Goal: Task Accomplishment & Management: Complete application form

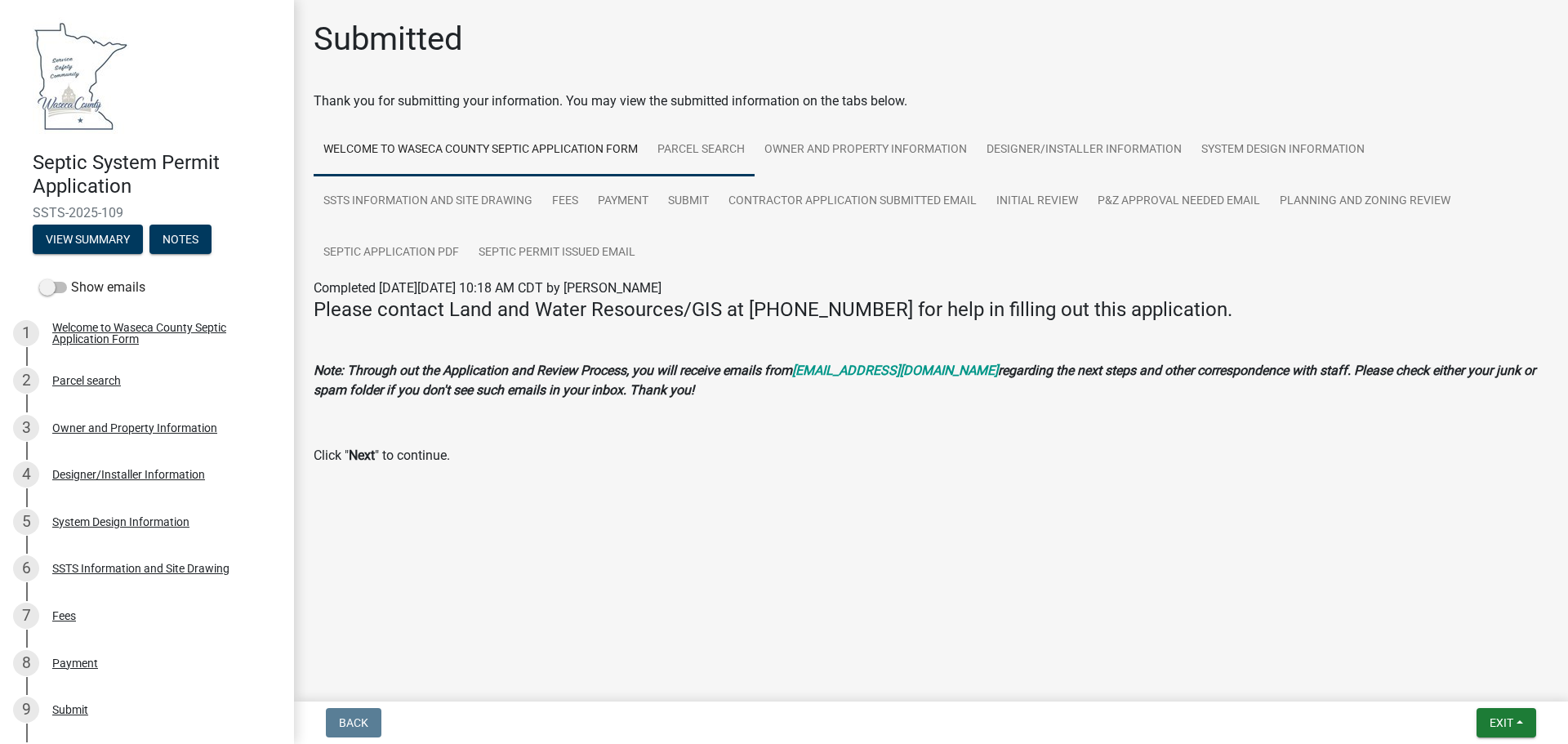
click at [698, 149] on link "Parcel search" at bounding box center [701, 150] width 107 height 53
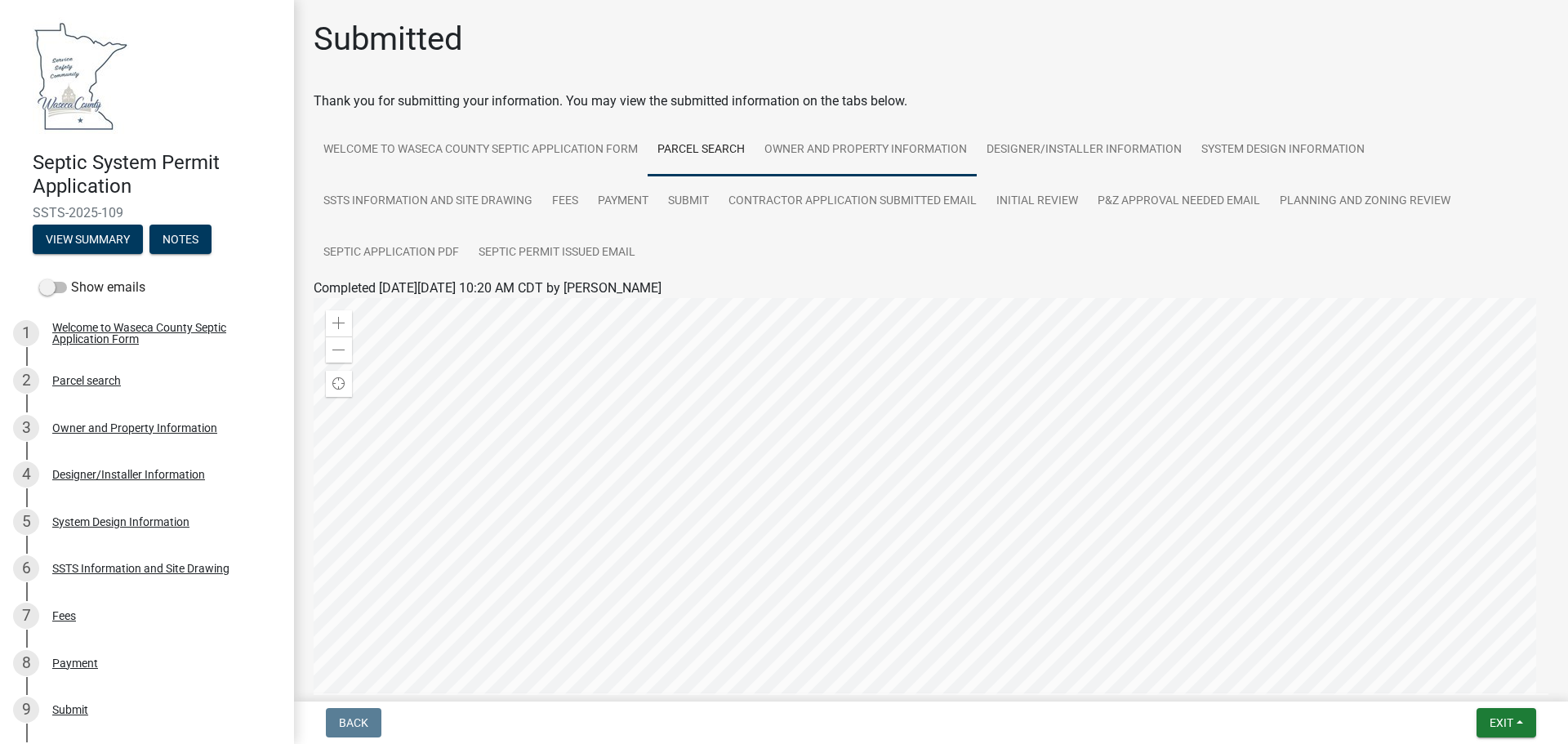
click at [850, 154] on link "Owner and Property Information" at bounding box center [866, 150] width 222 height 53
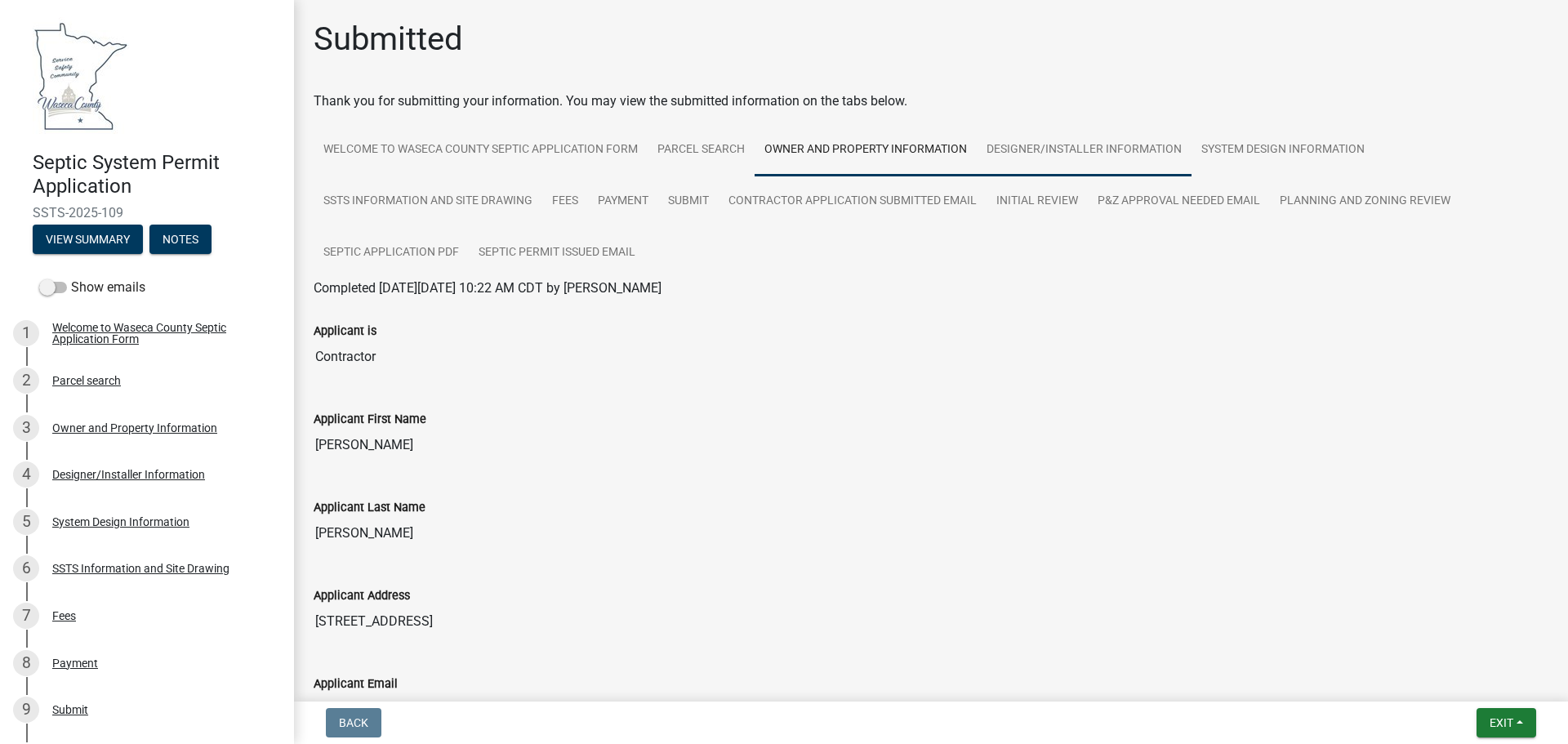
click at [1046, 147] on link "Designer/Installer Information" at bounding box center [1084, 150] width 215 height 53
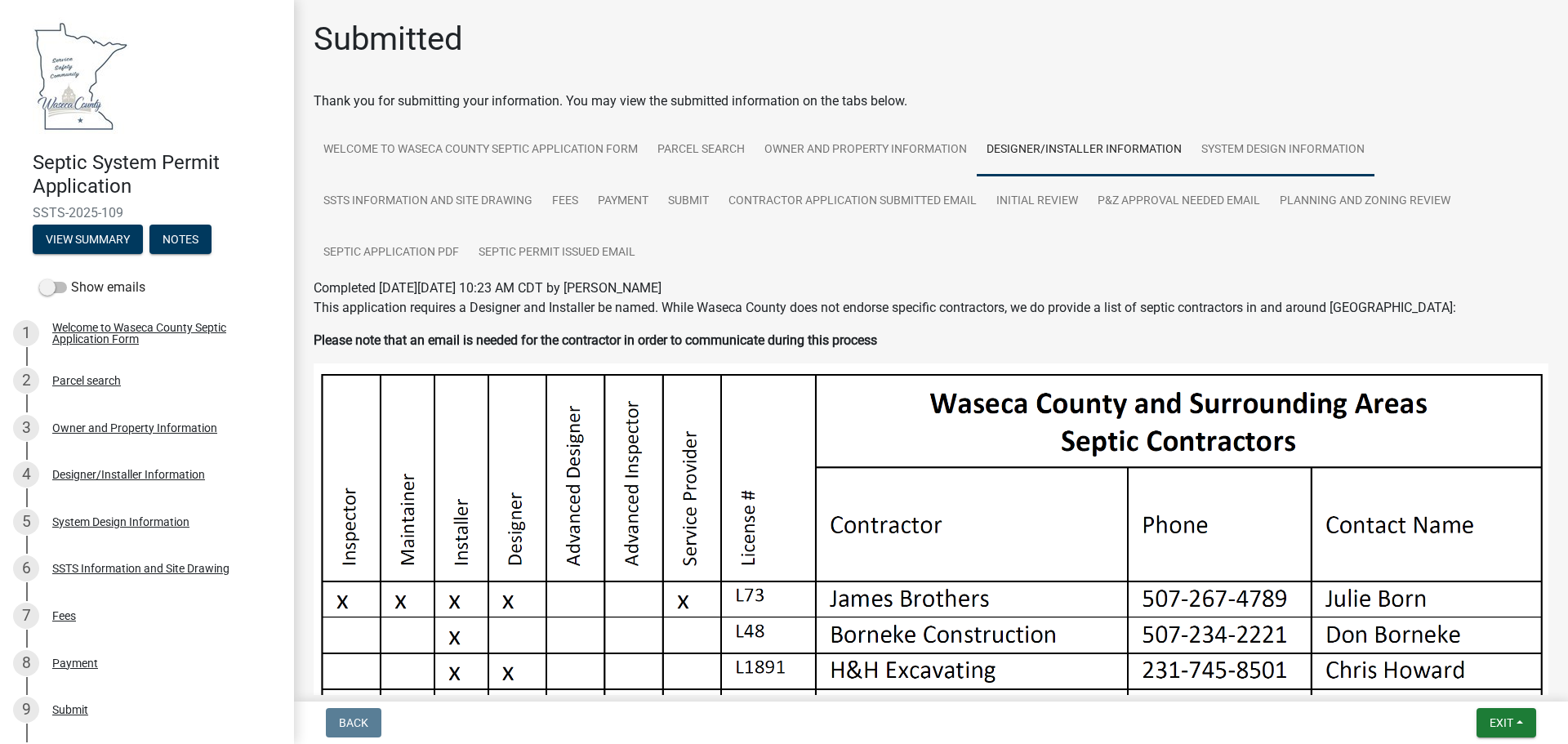
click at [1239, 146] on link "System Design Information" at bounding box center [1283, 150] width 183 height 53
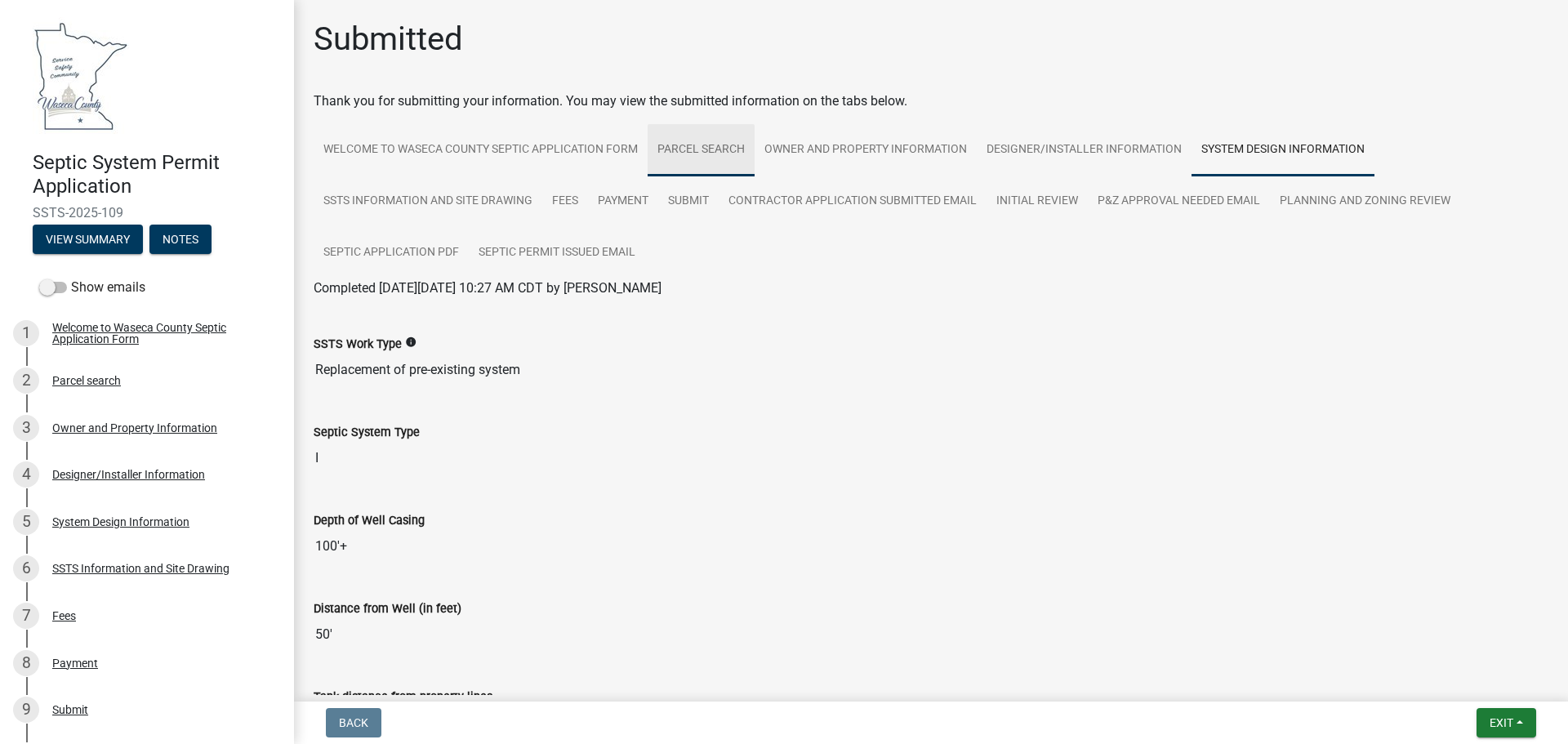
click at [698, 148] on link "Parcel search" at bounding box center [701, 150] width 107 height 53
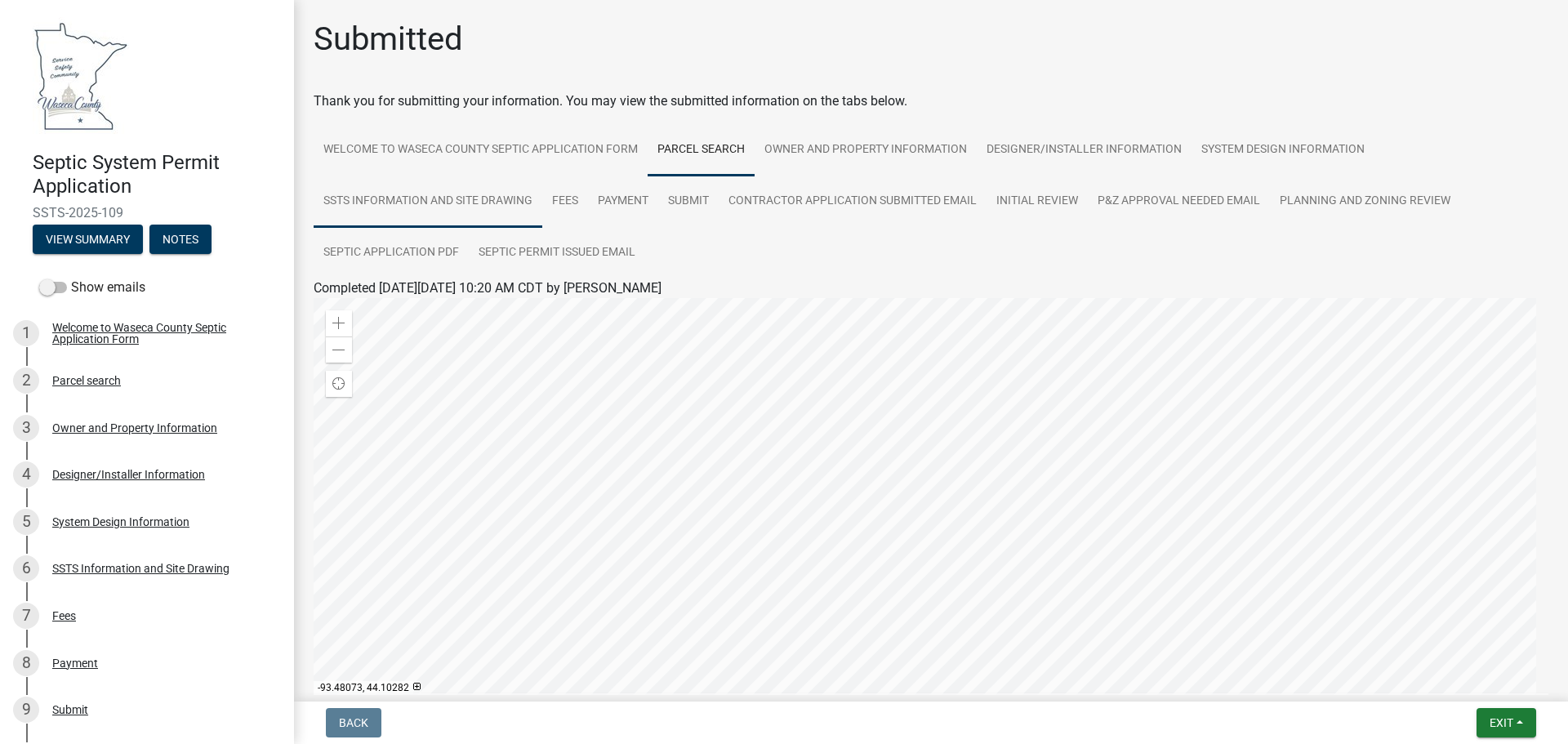
click at [488, 203] on link "SSTS Information and Site Drawing" at bounding box center [428, 202] width 229 height 53
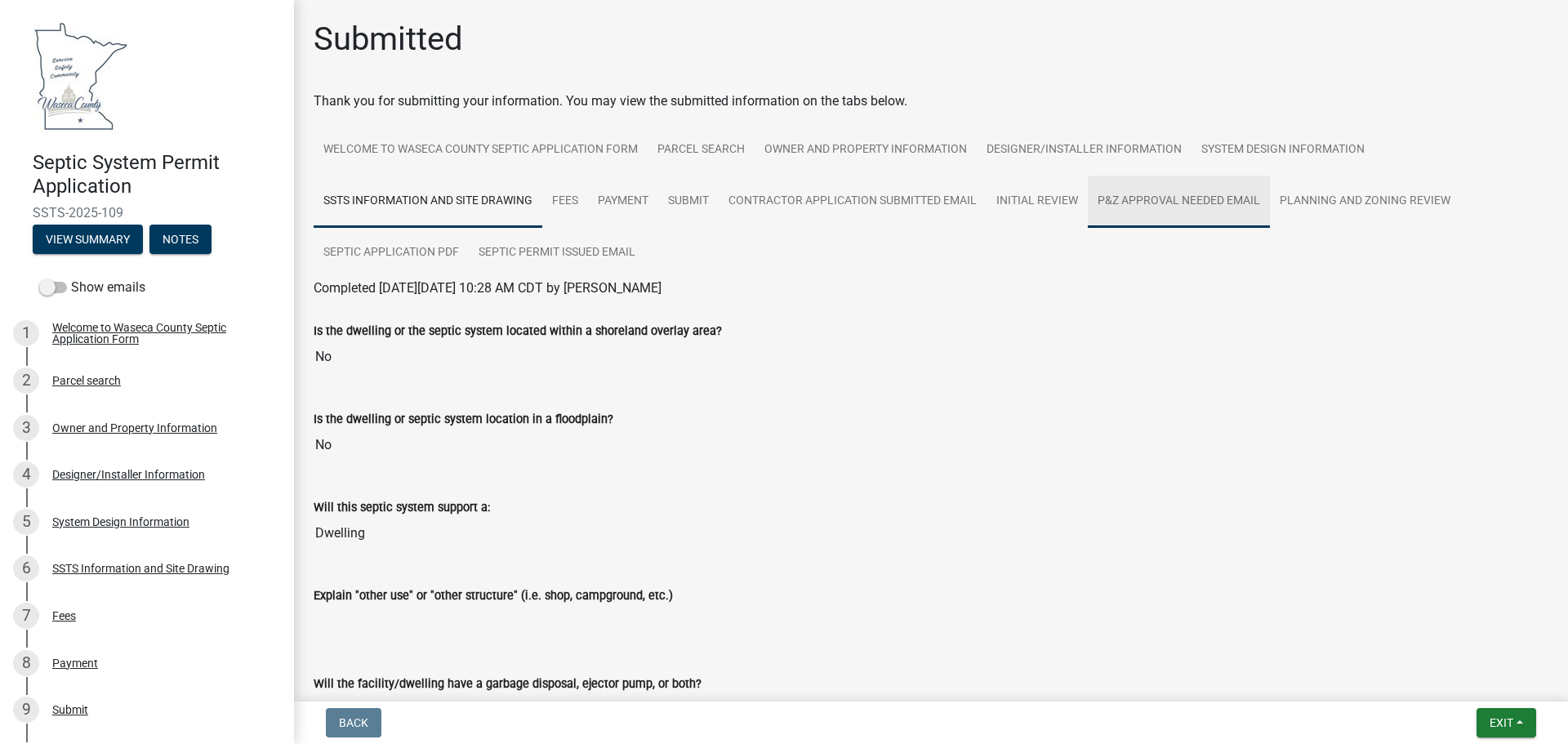
click at [1134, 200] on link "P&Z Approval Needed Email" at bounding box center [1179, 202] width 182 height 53
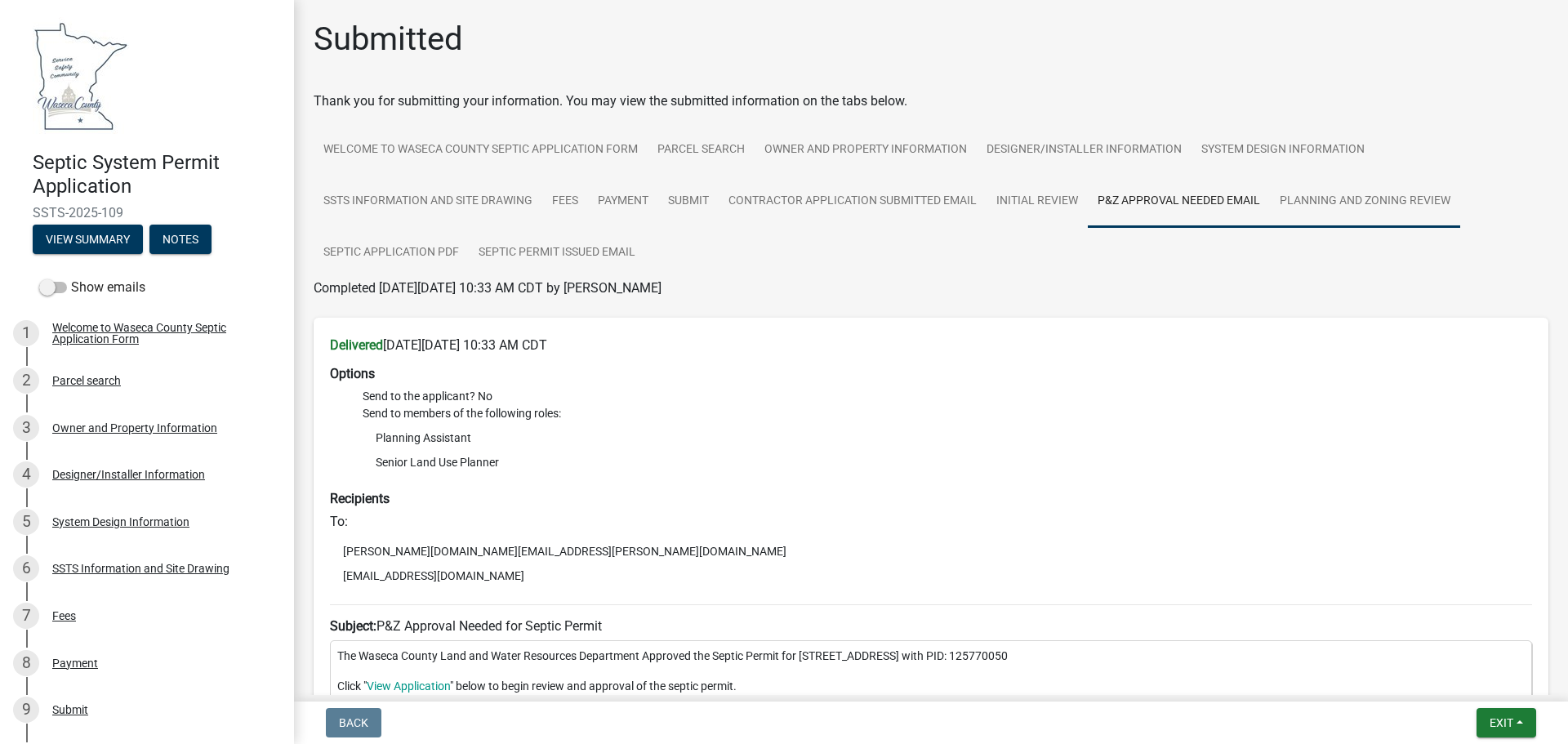
click at [1320, 203] on link "Planning and Zoning Review" at bounding box center [1364, 202] width 190 height 53
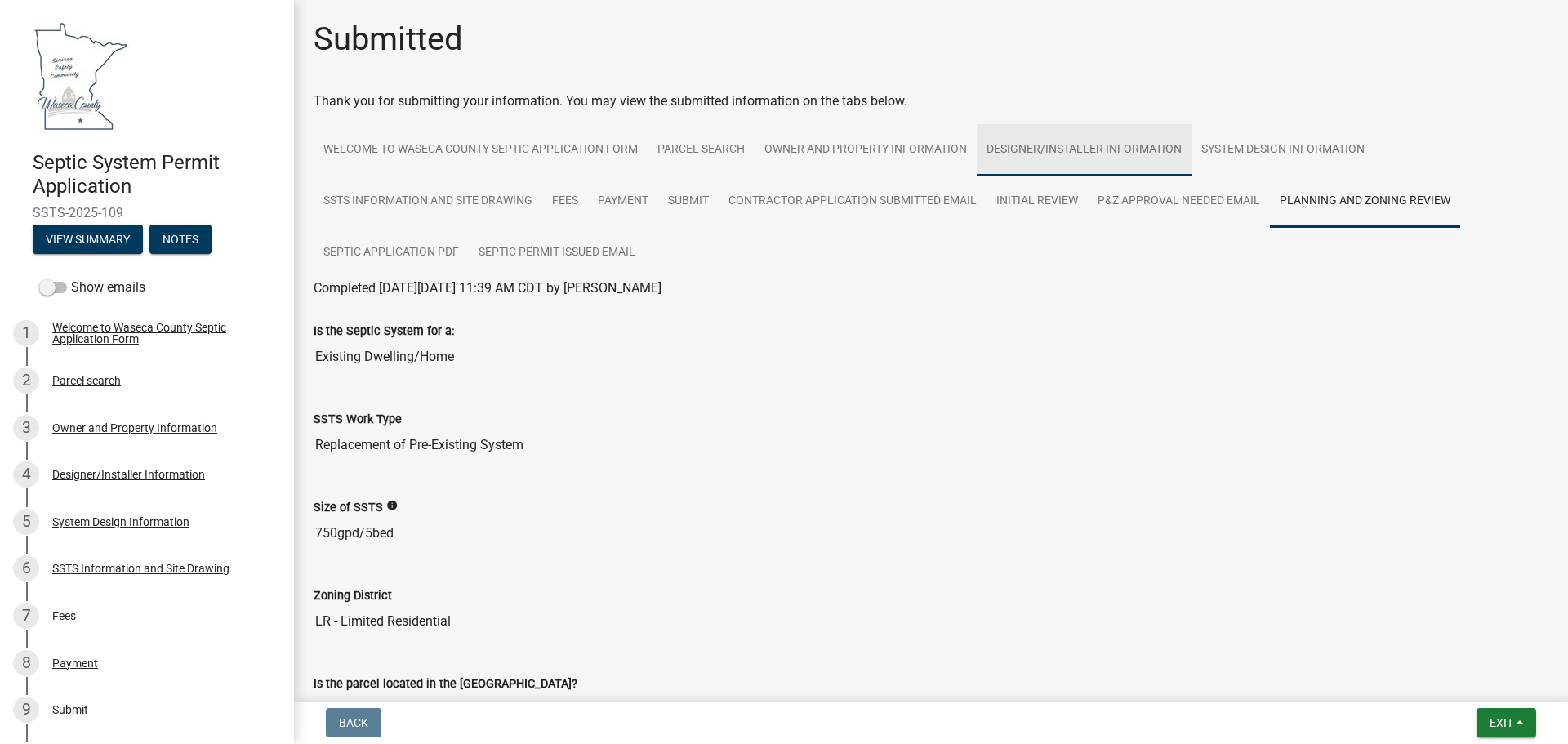
click at [1025, 150] on link "Designer/Installer Information" at bounding box center [1084, 150] width 215 height 53
